Goal: Find specific fact: Find specific fact

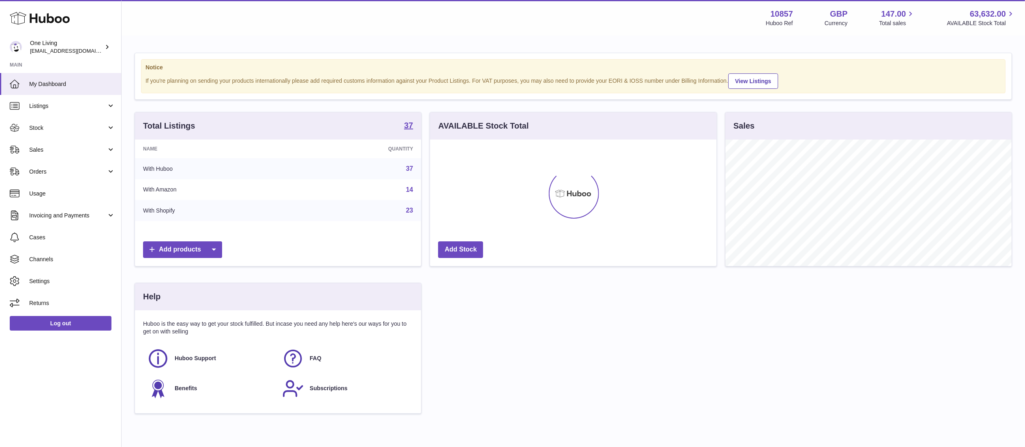
scroll to position [126, 290]
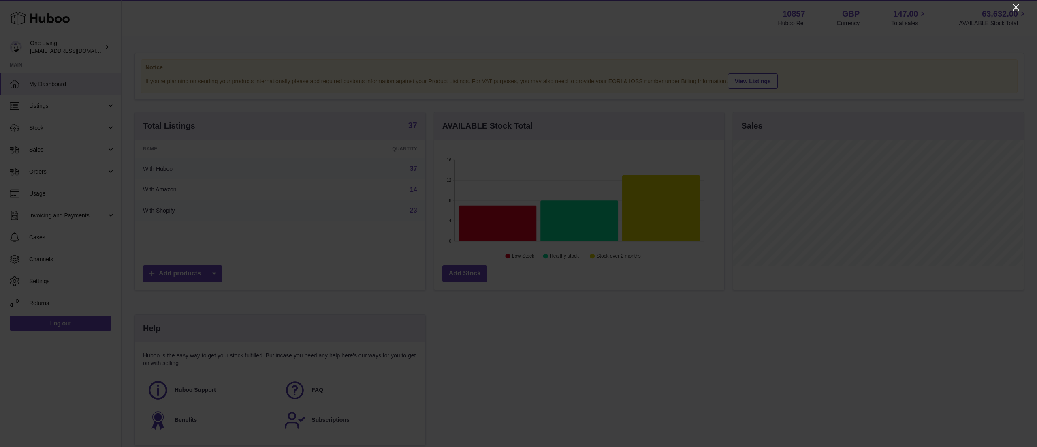
click at [1013, 6] on icon "Close" at bounding box center [1017, 7] width 10 height 10
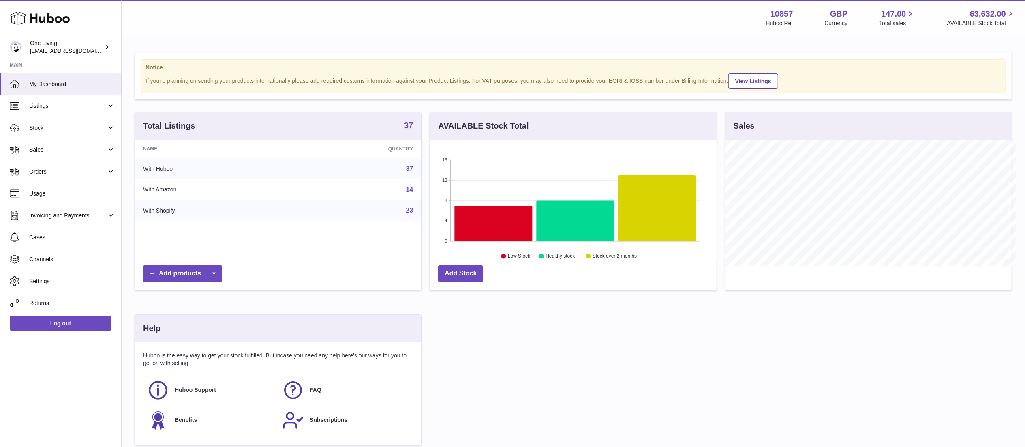
scroll to position [405127, 404967]
click at [62, 110] on link "Listings" at bounding box center [60, 106] width 121 height 22
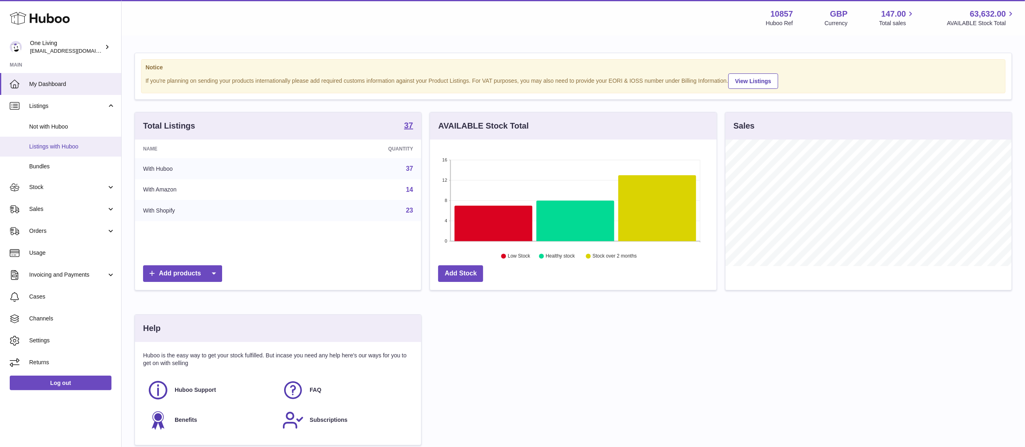
click at [46, 150] on link "Listings with Huboo" at bounding box center [60, 147] width 121 height 20
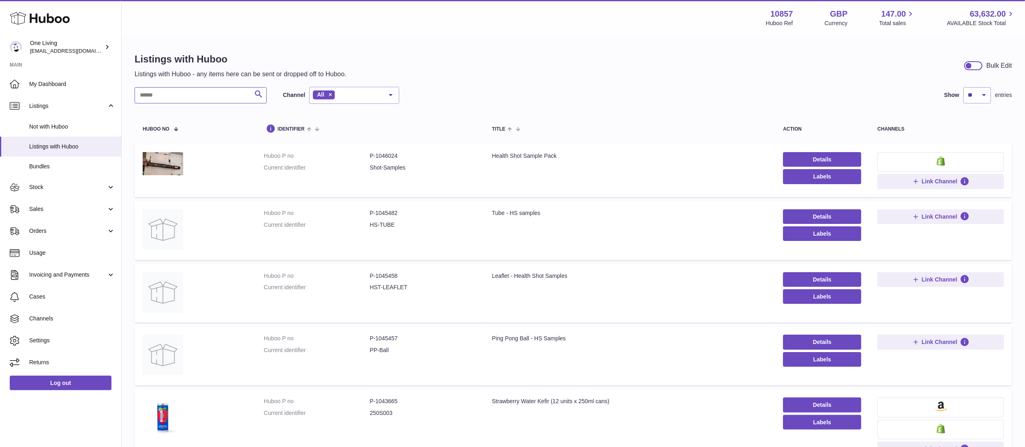
click at [218, 98] on input "text" at bounding box center [201, 95] width 132 height 16
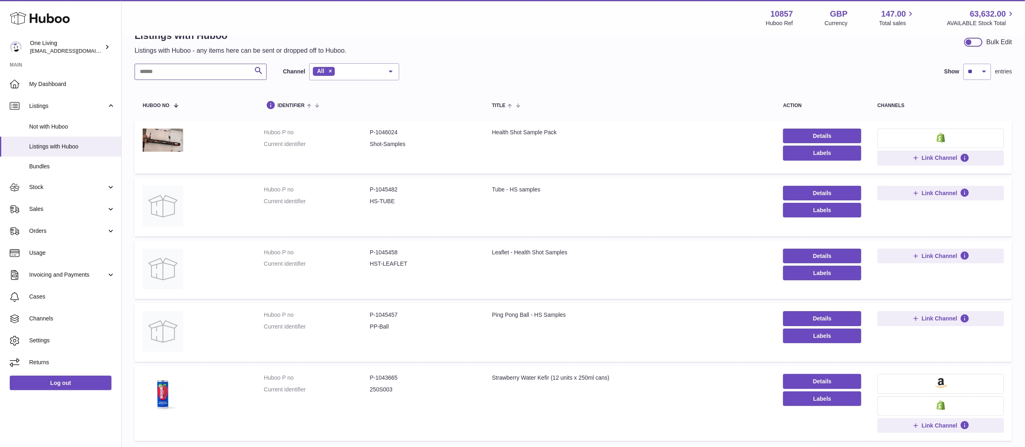
scroll to position [24, 0]
click at [380, 126] on td "Huboo P no P-1046024 Current identifier Shot-Samples" at bounding box center [370, 146] width 228 height 53
click at [381, 132] on dd "P-1046024" at bounding box center [423, 132] width 106 height 8
click at [380, 131] on dd "P-1046024" at bounding box center [423, 132] width 106 height 8
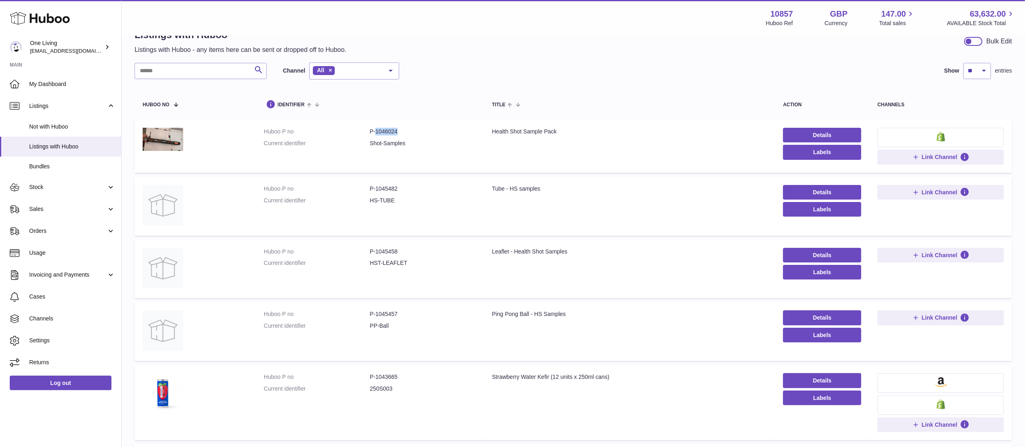
click at [380, 131] on dd "P-1046024" at bounding box center [423, 132] width 106 height 8
copy dd "1046024"
